Goal: Task Accomplishment & Management: Complete application form

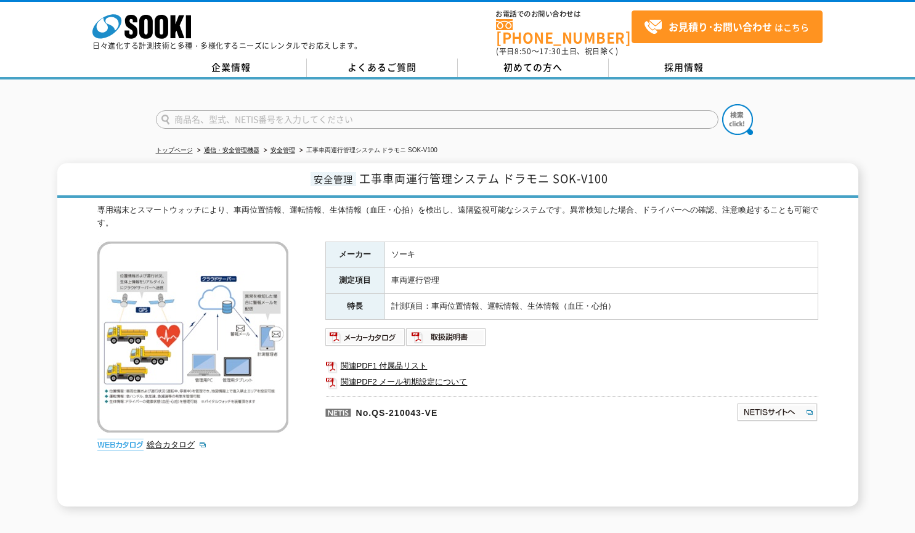
click at [647, 271] on td "車両運行管理" at bounding box center [600, 281] width 433 height 26
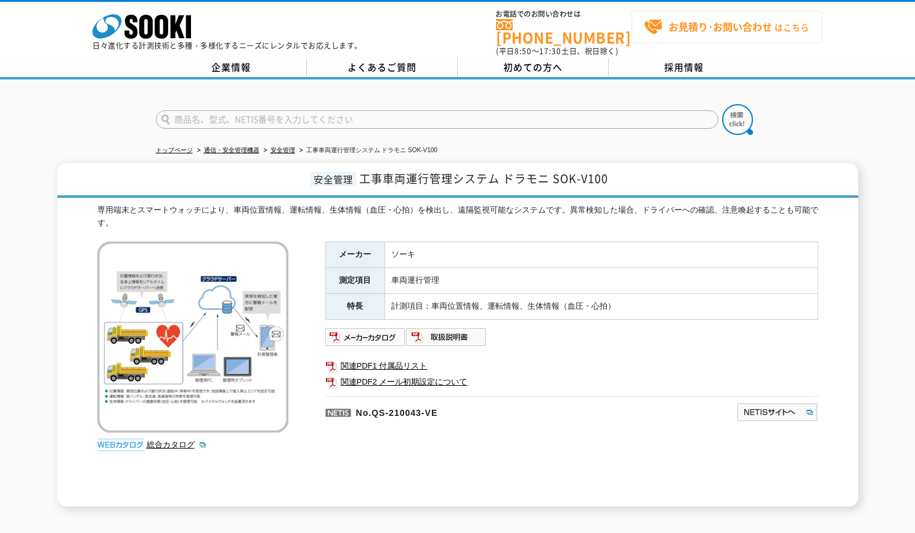
click at [734, 27] on strong "お見積り･お問い合わせ" at bounding box center [719, 26] width 103 height 15
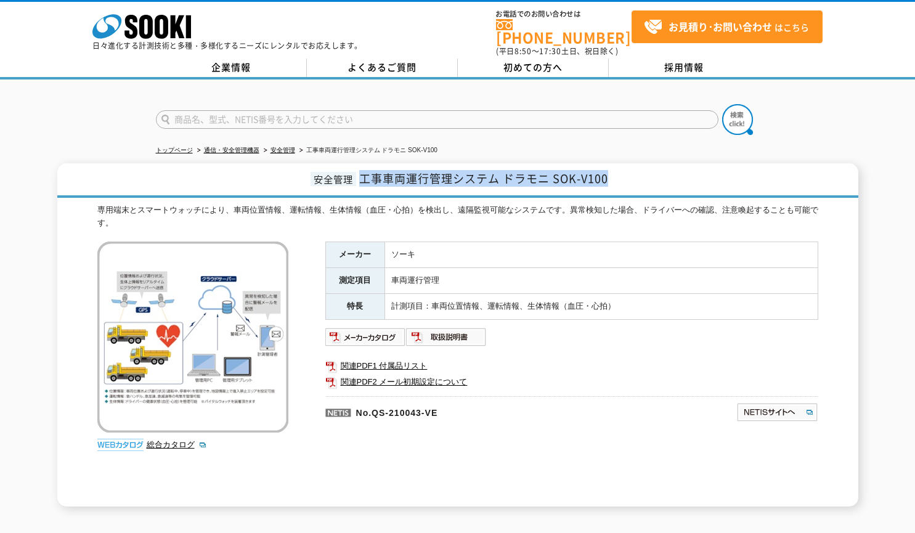
drag, startPoint x: 361, startPoint y: 170, endPoint x: 609, endPoint y: 174, distance: 247.6
click at [609, 174] on h1 "安全管理 工事車両運行管理システム ドラモニ SOK-V100" at bounding box center [457, 180] width 801 height 34
copy span "工事車両運行管理システム ドラモニ SOK-V100"
click at [514, 248] on td "ソーキ" at bounding box center [600, 255] width 433 height 26
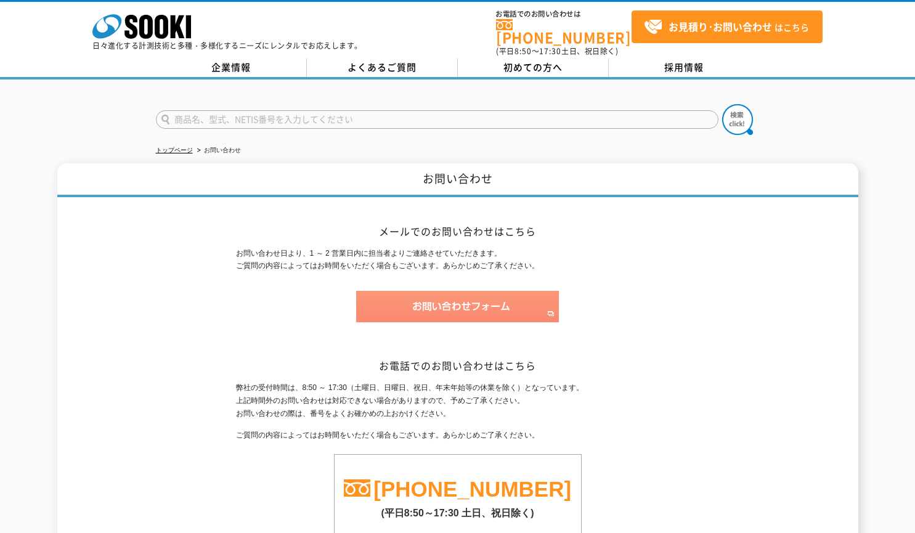
click at [477, 294] on img at bounding box center [457, 306] width 203 height 31
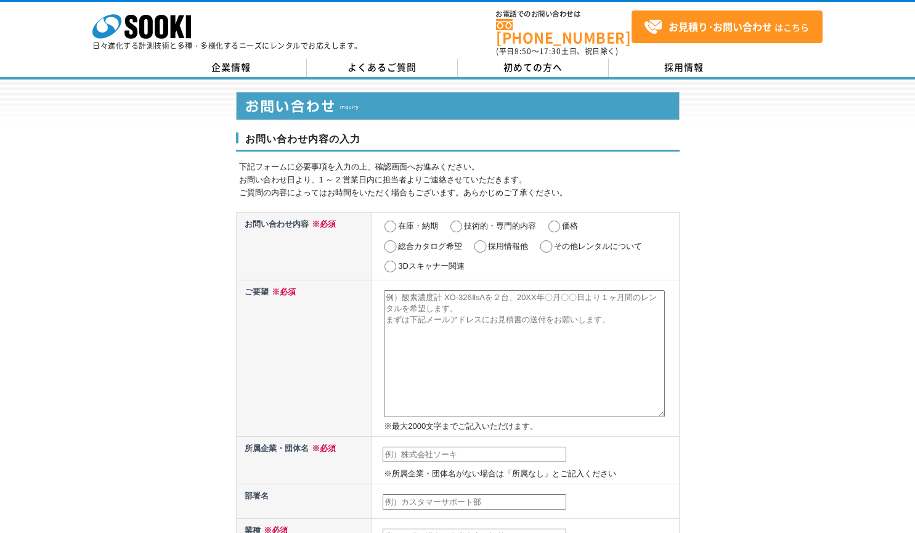
click at [474, 290] on textarea at bounding box center [524, 353] width 281 height 127
click at [558, 220] on input "価格" at bounding box center [553, 226] width 15 height 12
radio input "true"
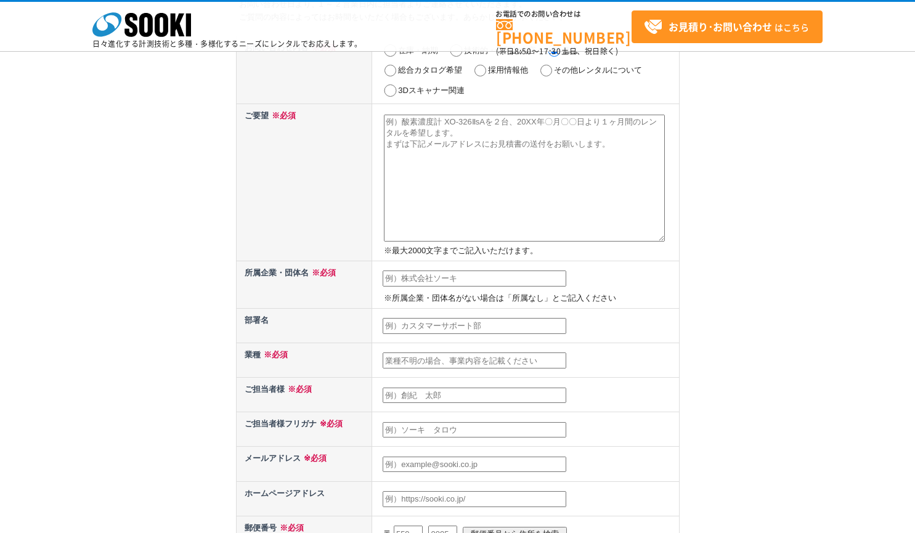
scroll to position [126, 0]
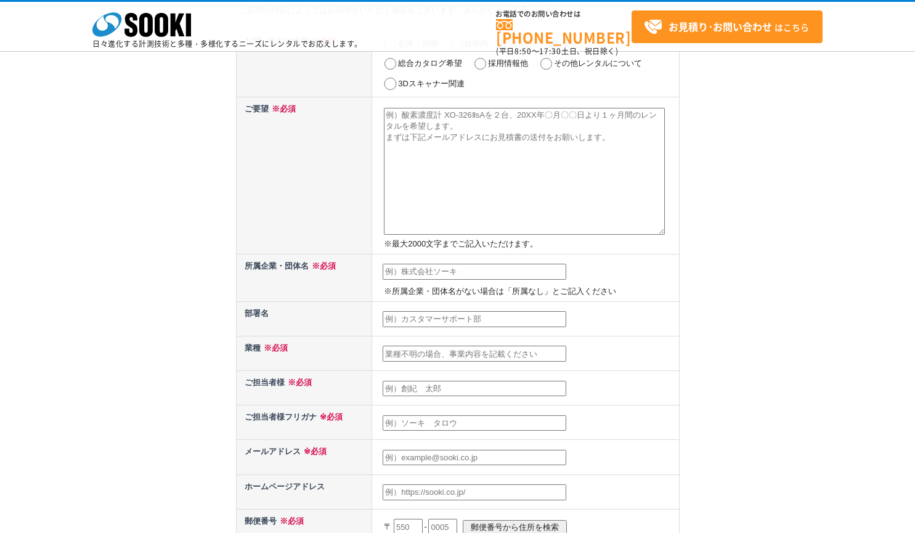
click at [427, 118] on textarea at bounding box center [524, 171] width 281 height 127
paste textarea "工事車両運行管理システム ドラモニ SOK-V100"
type textarea "工事車両運行管理システム ドラモニ SOK-V100 11月中旬頃から2～3カ月　30台レンタルを検討しています。 資料と価格を教えてほしい。"
click at [469, 278] on input "text" at bounding box center [474, 272] width 184 height 16
type input "株式会社ゼニス"
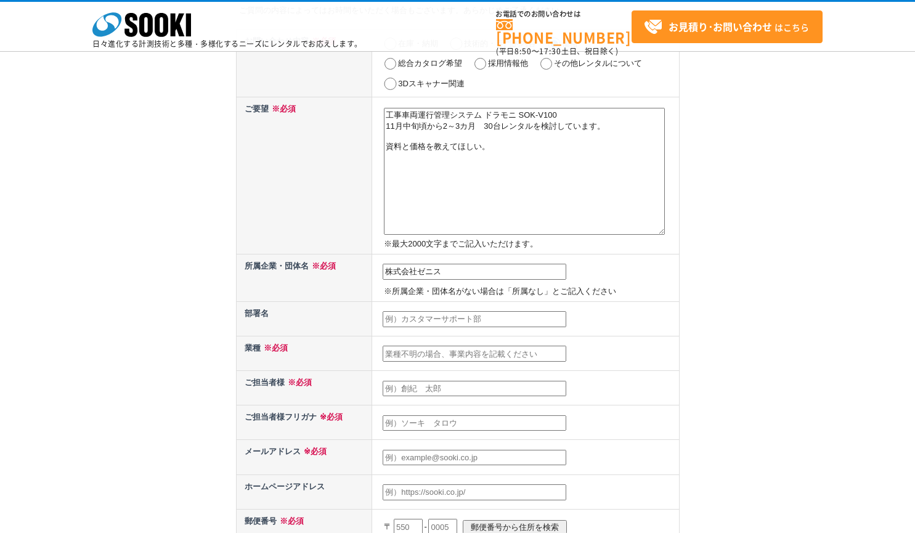
type input "小川　ちぐさ"
type input "dealing@zenith-inc.jp"
type input "170"
select select "13"
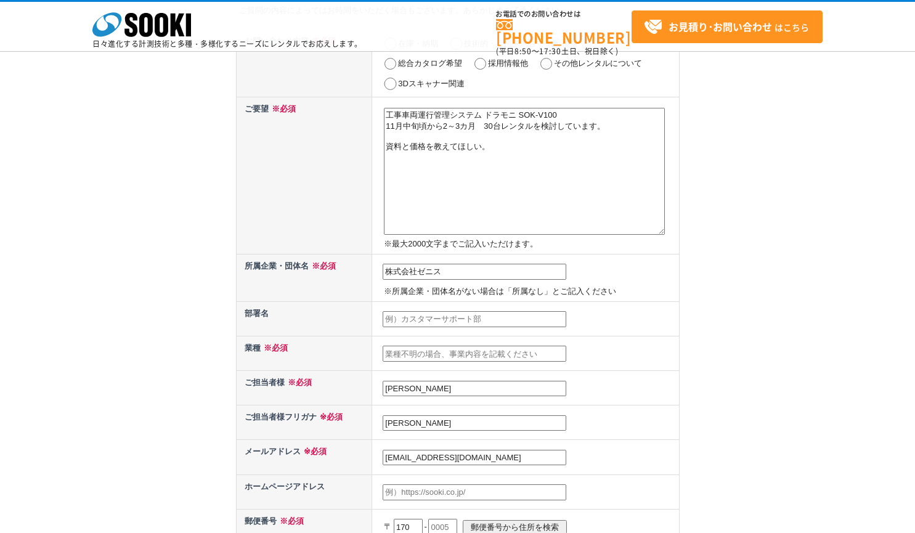
type input "池袋"
type input "1-8-7"
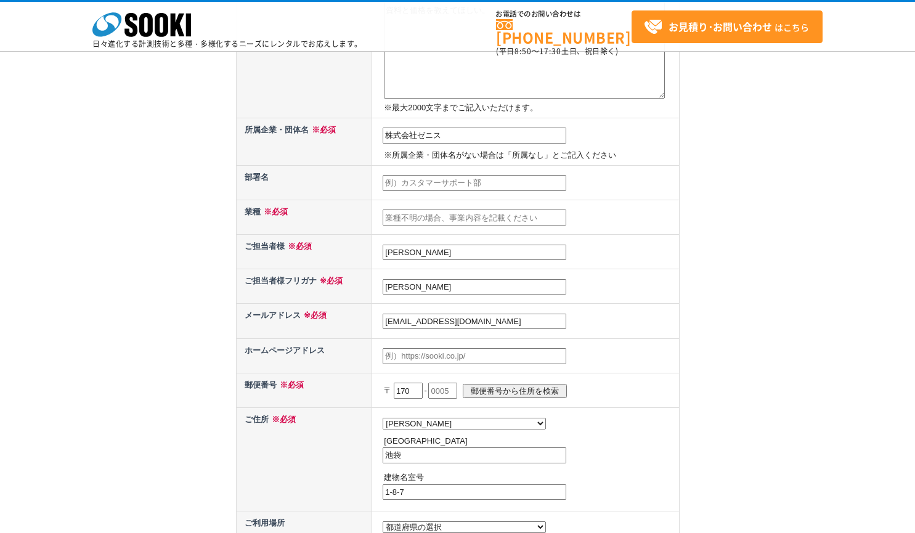
scroll to position [272, 0]
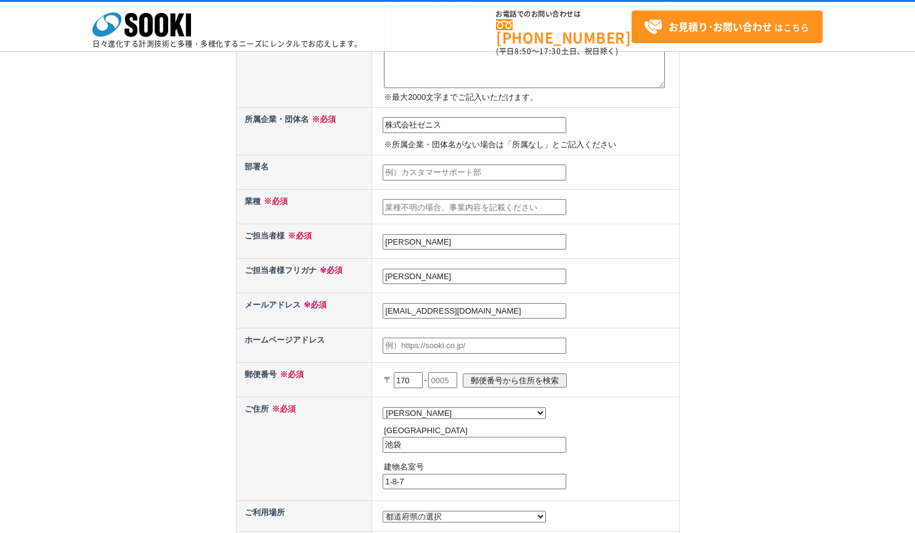
click at [439, 202] on input "text" at bounding box center [474, 207] width 184 height 16
drag, startPoint x: 489, startPoint y: 277, endPoint x: 294, endPoint y: 263, distance: 195.1
click at [294, 263] on tr "ご担当者様フリガナ ※必須 小川　ちぐさ" at bounding box center [457, 276] width 443 height 34
type input "オガワチグサ"
click at [414, 207] on input "text" at bounding box center [474, 207] width 184 height 16
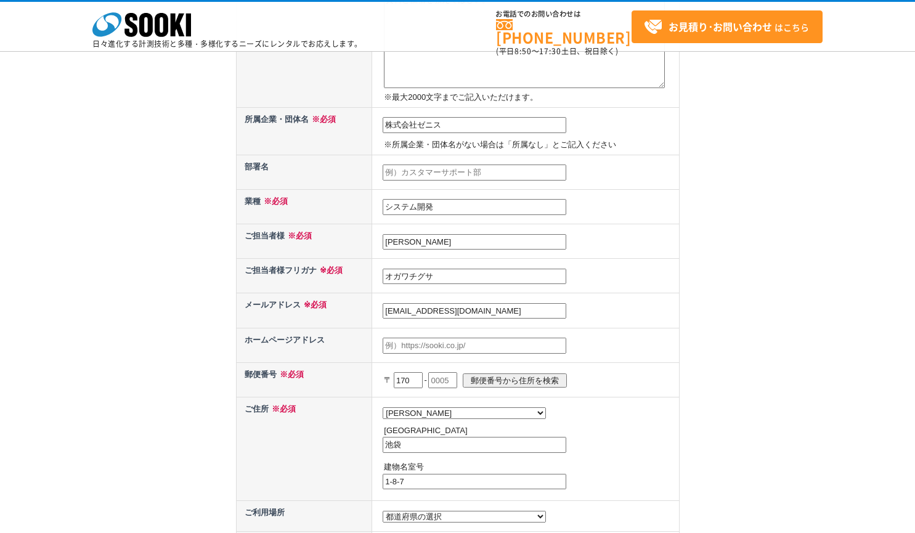
type input "システム開発"
drag, startPoint x: 504, startPoint y: 309, endPoint x: 321, endPoint y: 343, distance: 186.1
click at [321, 343] on tbody "お問い合わせ内容 ※必須 在庫・納期 技術的・専門的内容 価格 総合カタログ希望 採用情報他 その他レンタルについて 3Dスキャナー関連 ご要望 ※必須 工事…" at bounding box center [457, 224] width 443 height 683
paste input "ogawa-chigusa@zenith-inc.jp"
type input "ogawa-chigusa@zenith-inc.jp"
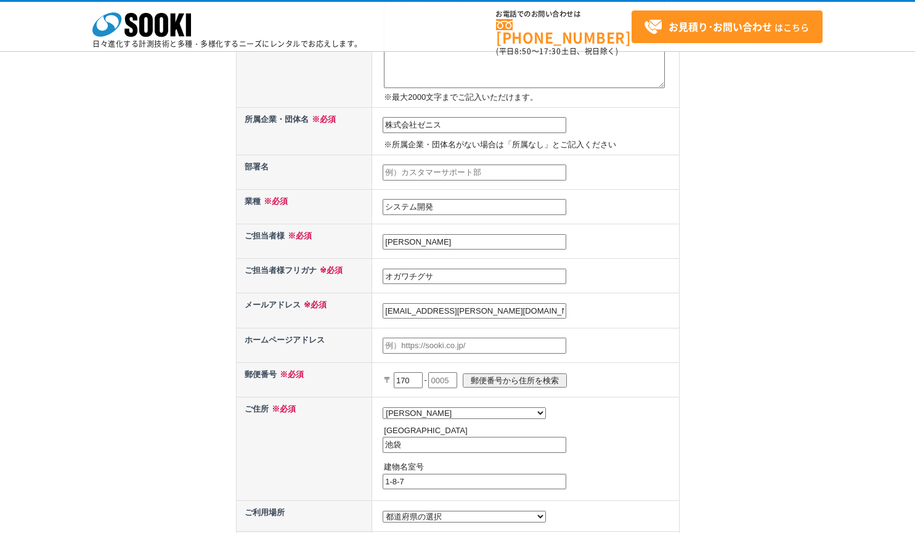
click at [459, 347] on input "text" at bounding box center [474, 346] width 184 height 16
click at [457, 383] on input "text" at bounding box center [442, 380] width 29 height 16
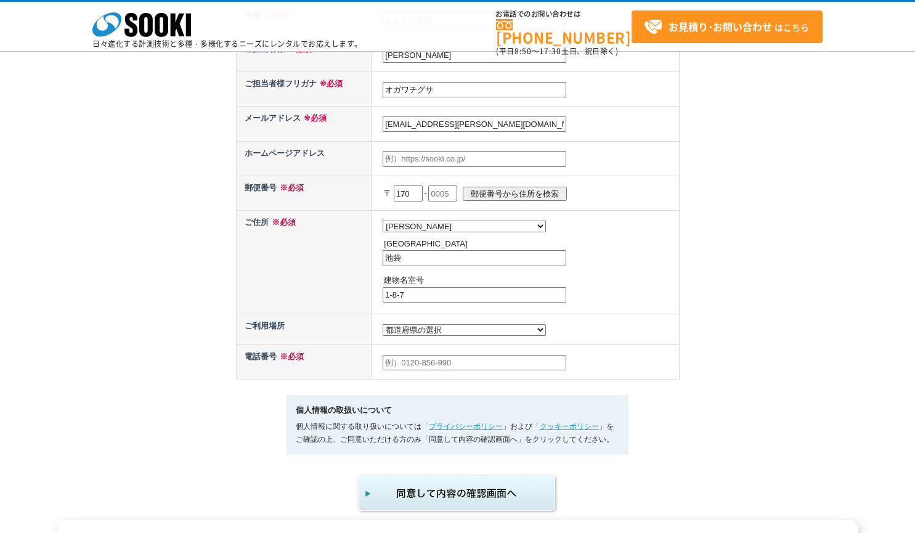
scroll to position [460, 0]
click at [388, 260] on input "池袋" at bounding box center [474, 257] width 184 height 16
type input "豊島区池袋"
click at [454, 190] on input "text" at bounding box center [442, 192] width 29 height 16
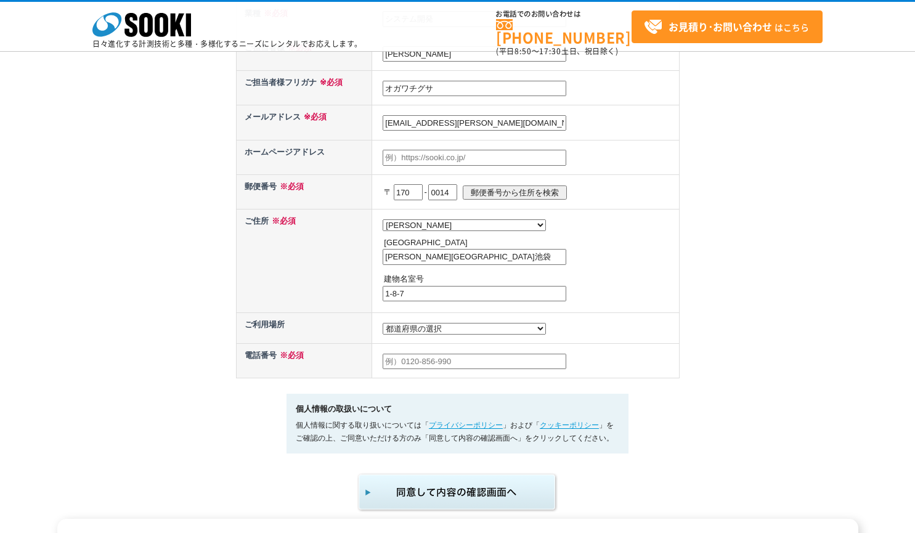
type input "0014"
click at [641, 268] on td "都道府県の選択 北海道 青森県 岩手県 宮城県 秋田県 山形県 福島県 茨城県 栃木県 群馬県 埼玉県 千葉県 東京都 神奈川県 新潟県 富山県 石川県 福井…" at bounding box center [525, 260] width 307 height 103
click at [474, 367] on input "text" at bounding box center [474, 362] width 184 height 16
paste input "080-3310-5421"
type input "080-3310-5421"
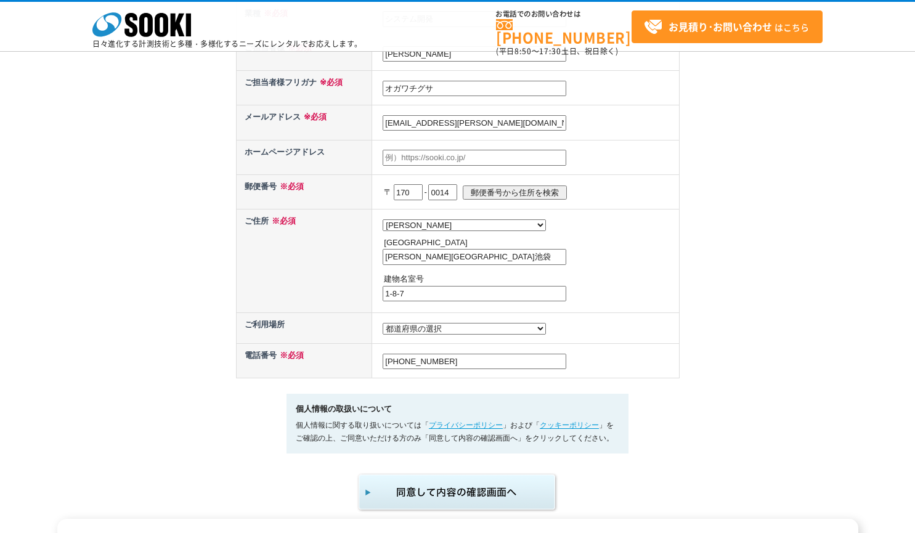
click at [775, 291] on div "お問い合わせ内容の入力 下記フォームに必要事項を入力の上、確認画面へお進みください。 お問い合わせ日より、1 ～ 2 営業日内に担当者よりご連絡させていただき…" at bounding box center [457, 37] width 915 height 950
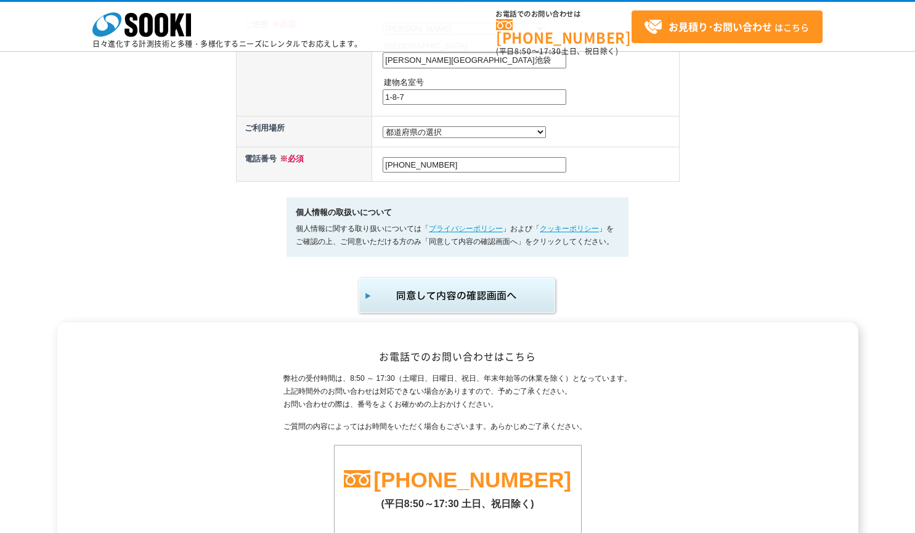
scroll to position [690, 0]
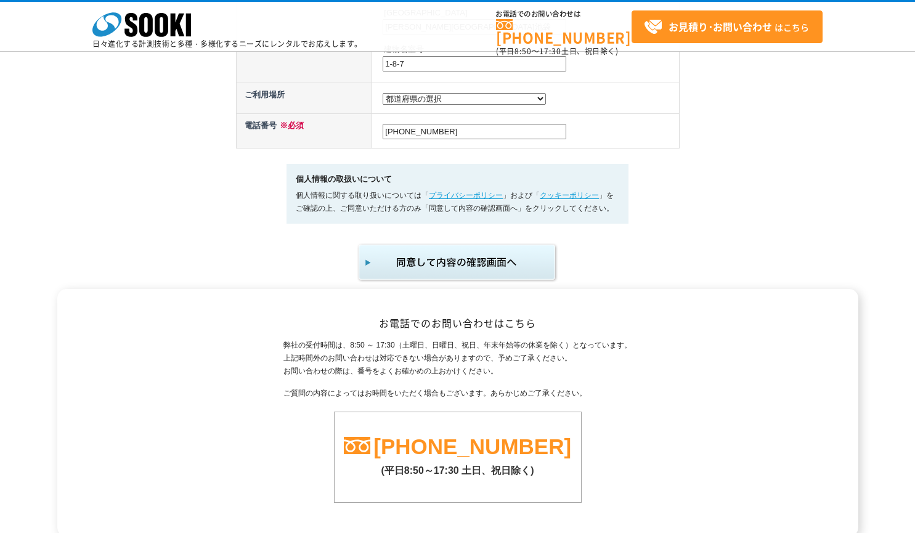
click at [479, 265] on img "submit" at bounding box center [458, 262] width 202 height 41
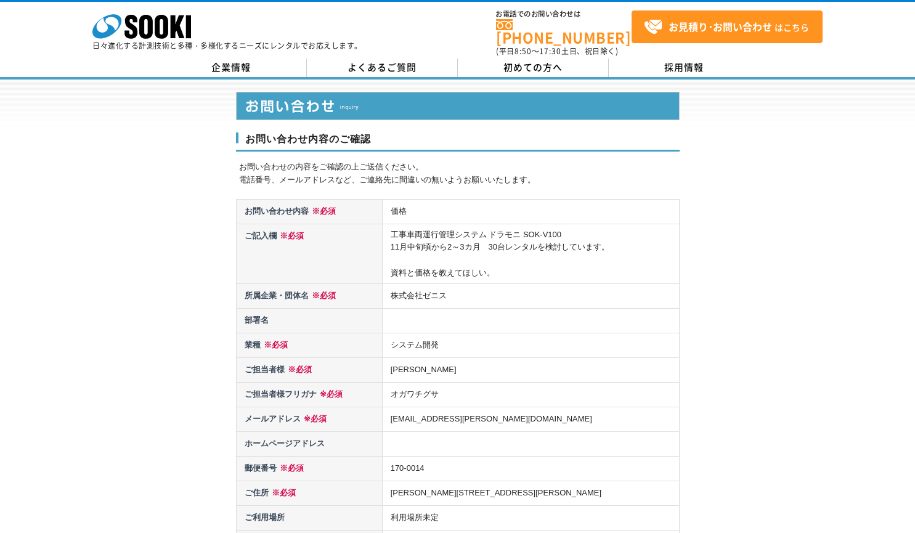
click at [576, 253] on td "工事車両運行管理システム ドラモニ SOK-V100 11月中旬頃から2～3カ月　30台レンタルを検討しています。 資料と価格を教えてほしい。" at bounding box center [530, 254] width 297 height 60
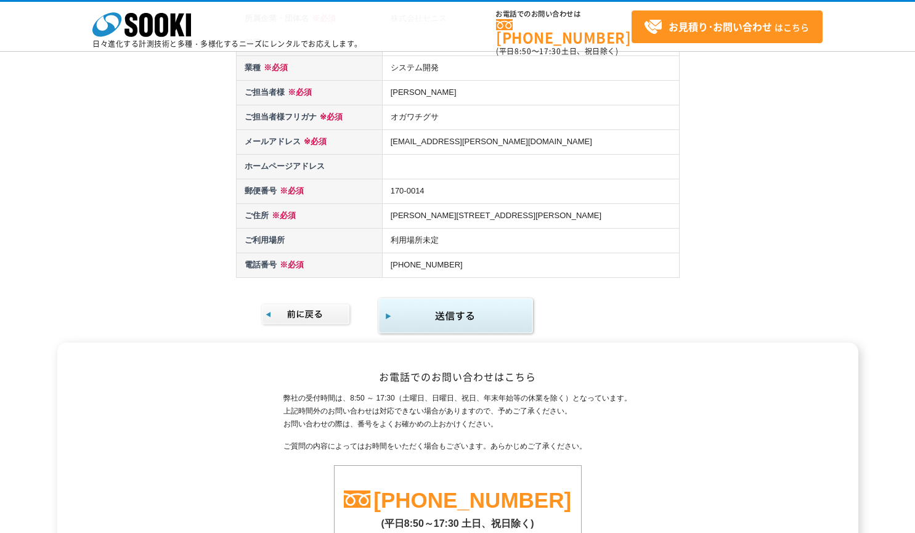
scroll to position [222, 0]
click at [503, 326] on img "submit" at bounding box center [456, 315] width 158 height 40
